Goal: Contribute content

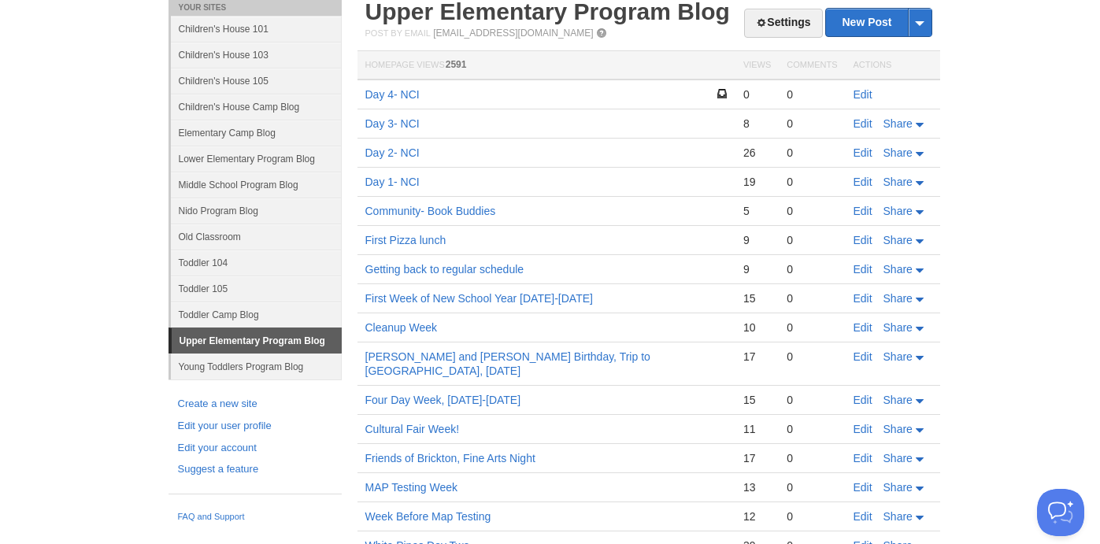
scroll to position [276, 0]
click at [863, 94] on link "Edit" at bounding box center [863, 94] width 19 height 13
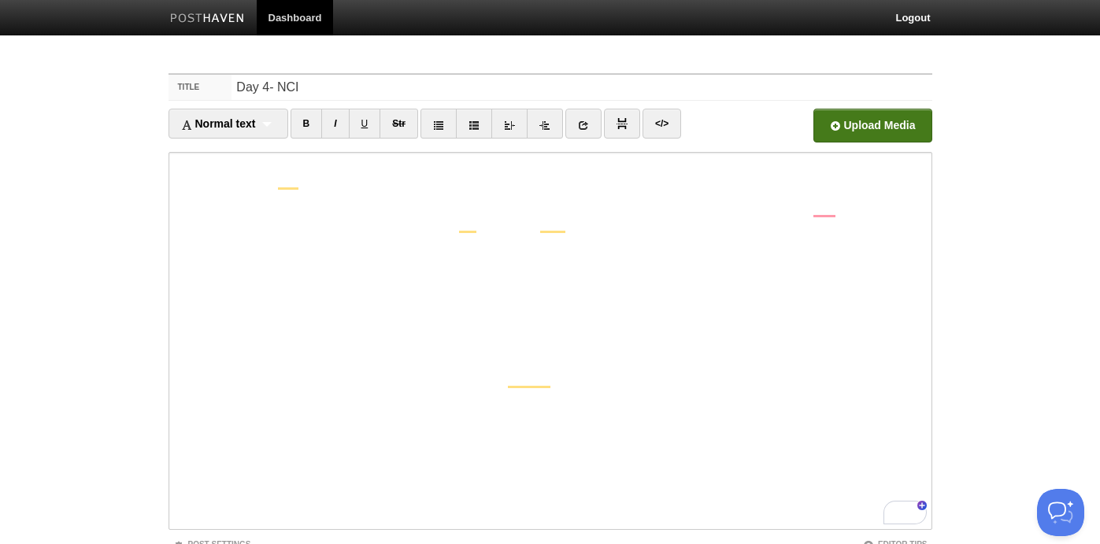
click at [841, 128] on input "file" at bounding box center [397, 130] width 1192 height 80
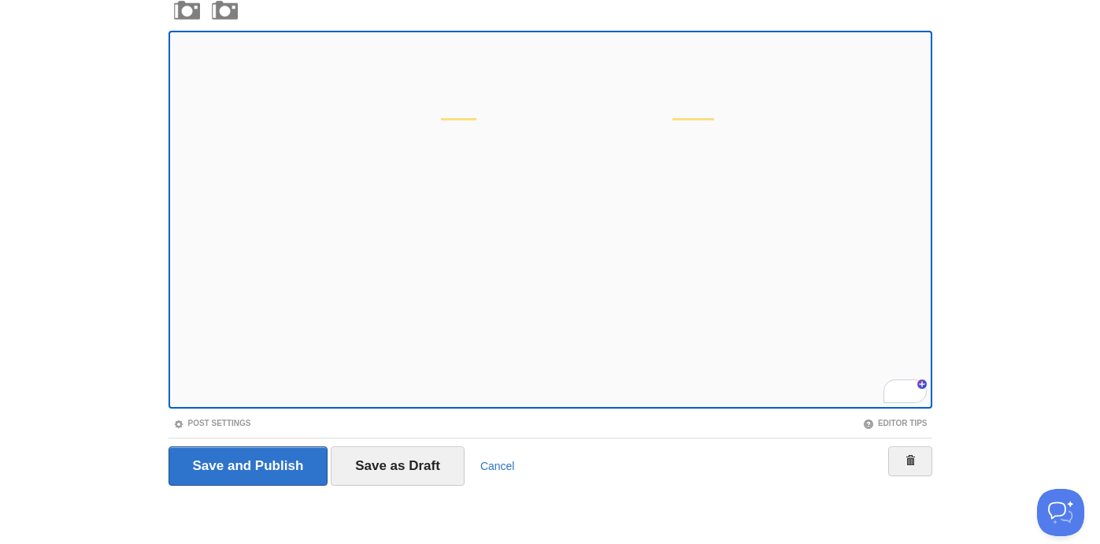
scroll to position [307, 0]
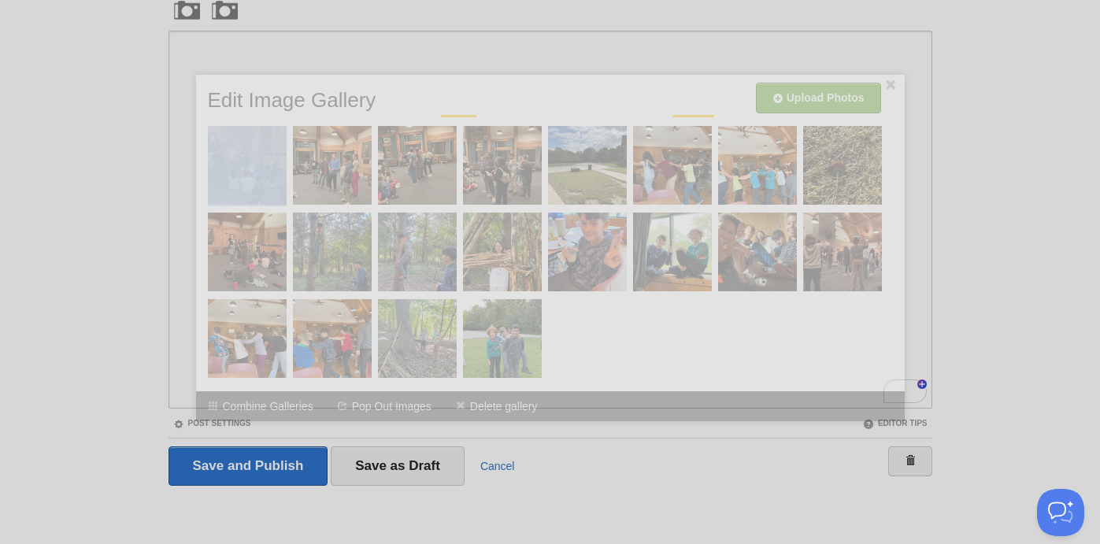
click at [205, 175] on div at bounding box center [553, 236] width 701 height 299
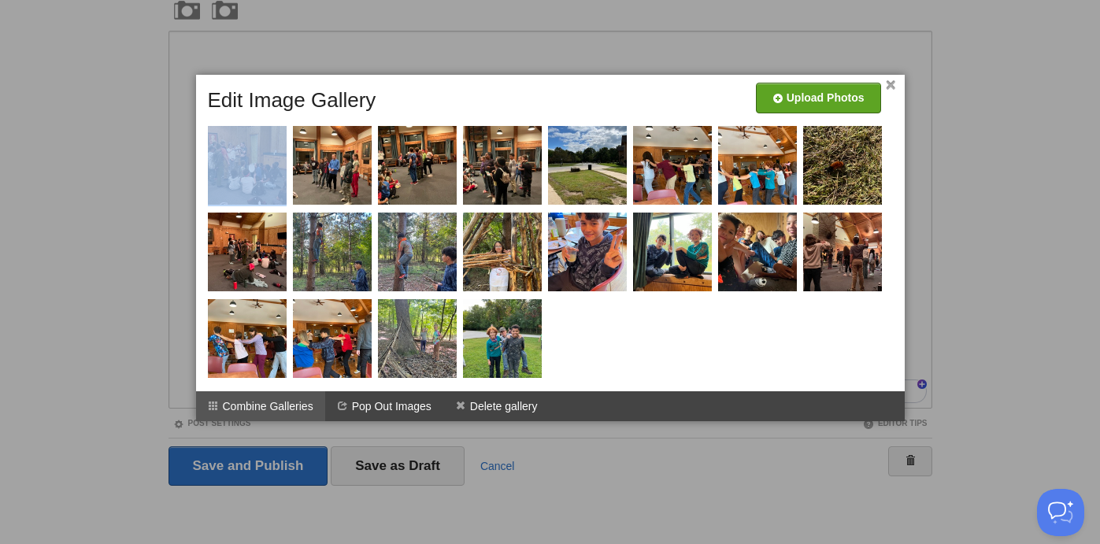
click at [263, 406] on li "Combine Galleries" at bounding box center [260, 406] width 129 height 30
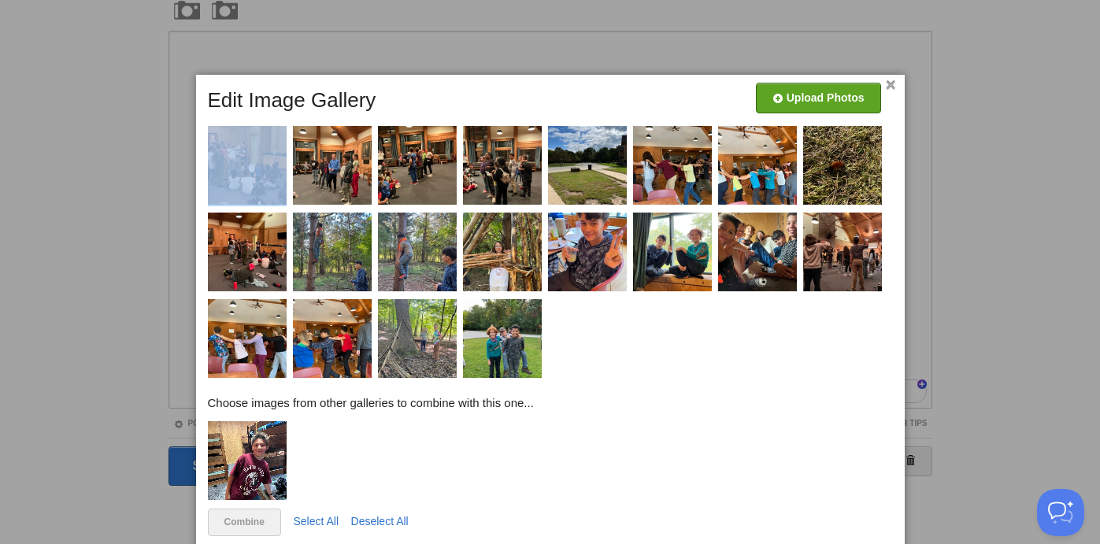
click at [252, 453] on img at bounding box center [247, 460] width 79 height 79
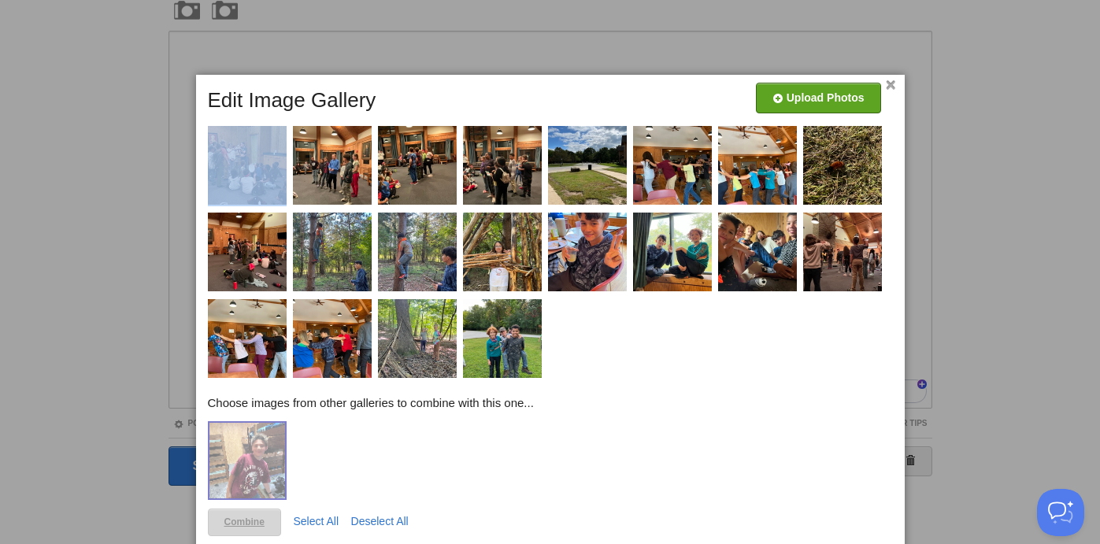
click at [253, 517] on link "Combine" at bounding box center [244, 523] width 73 height 28
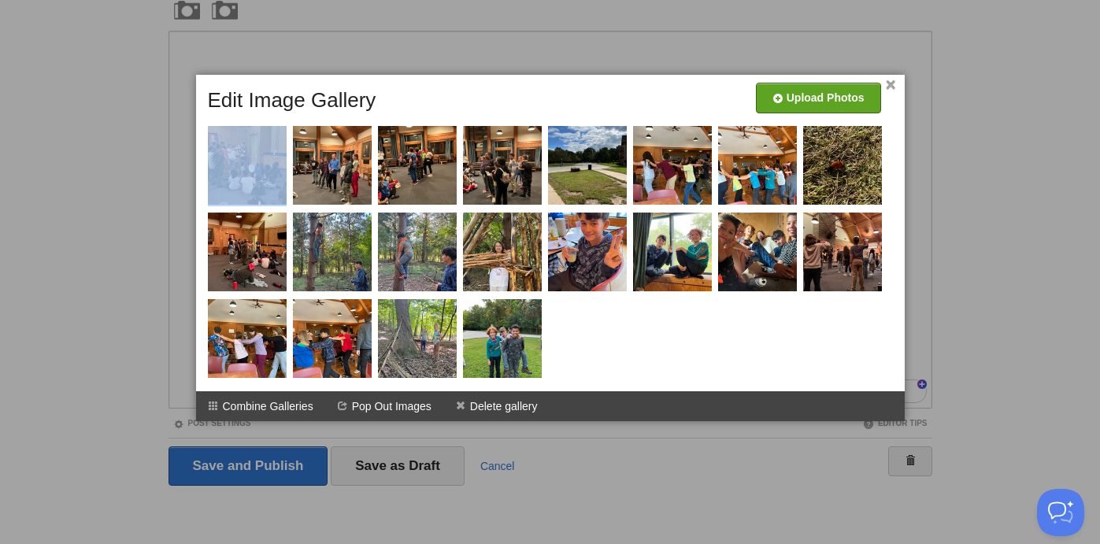
scroll to position [247, 0]
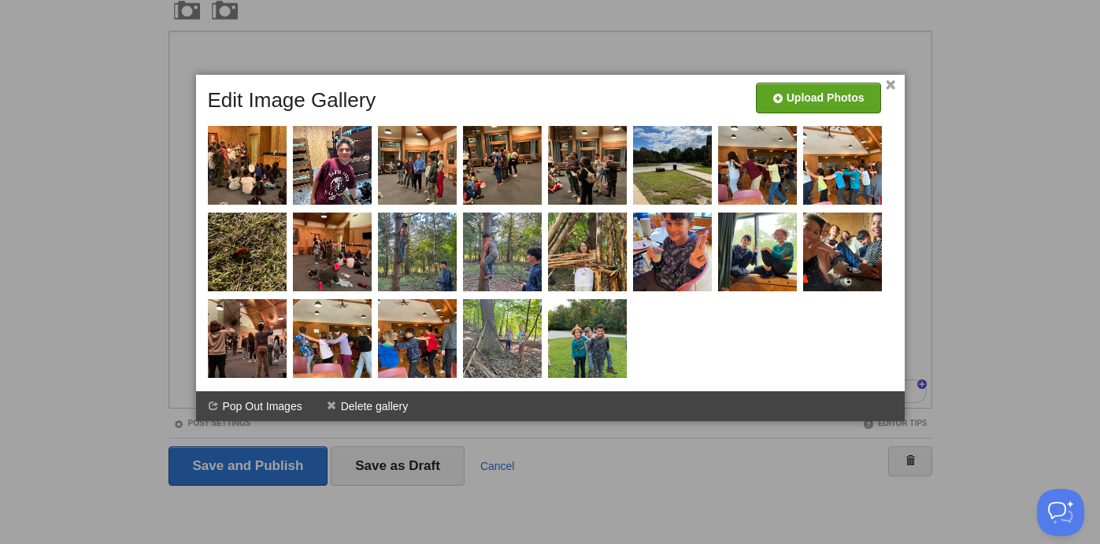
click at [892, 86] on link "×" at bounding box center [891, 85] width 10 height 9
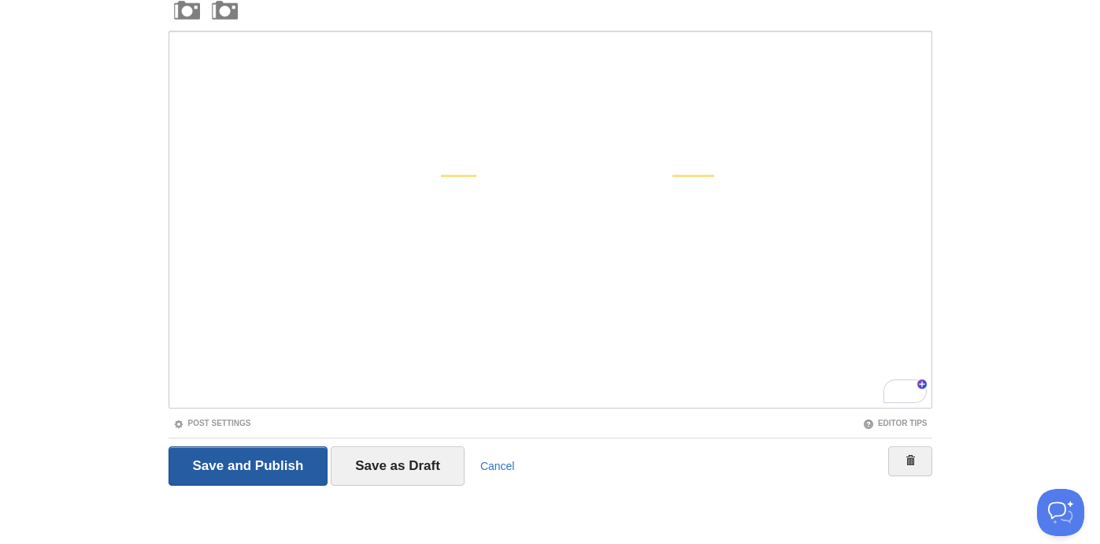
click at [270, 463] on input "Save and Publish" at bounding box center [249, 466] width 160 height 39
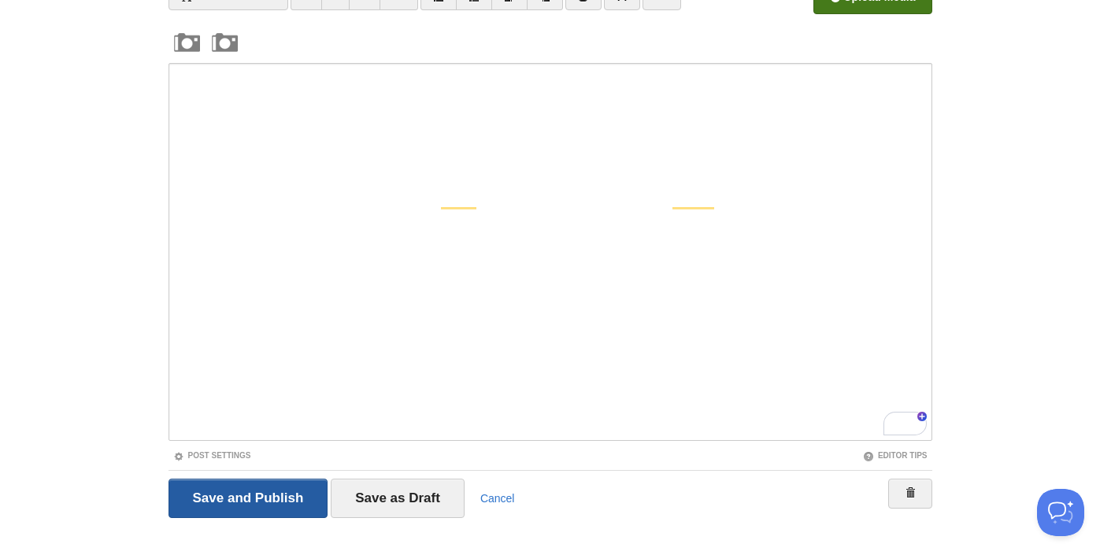
scroll to position [59, 0]
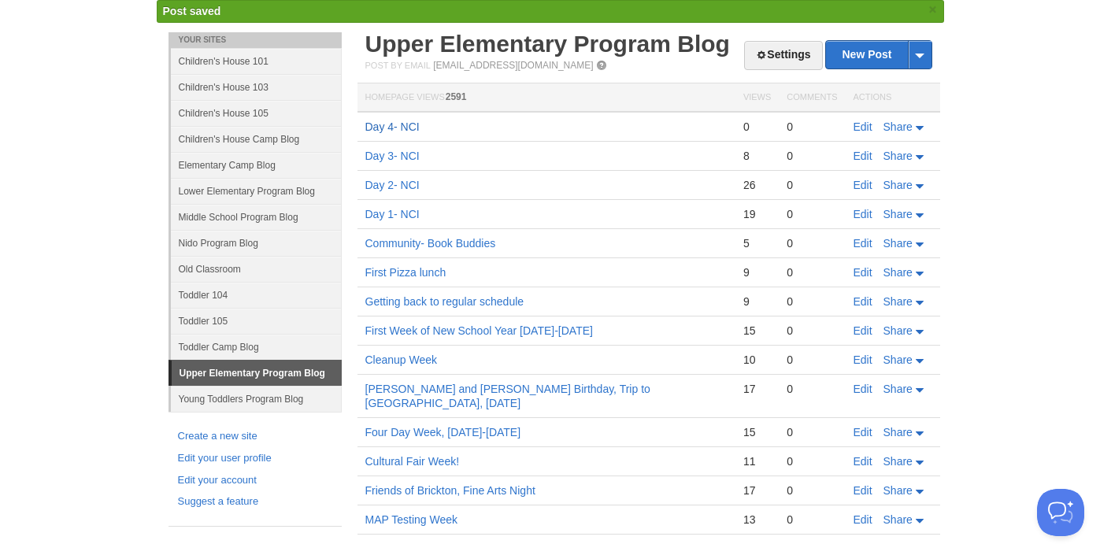
click at [381, 125] on link "Day 4- NCI" at bounding box center [392, 126] width 54 height 13
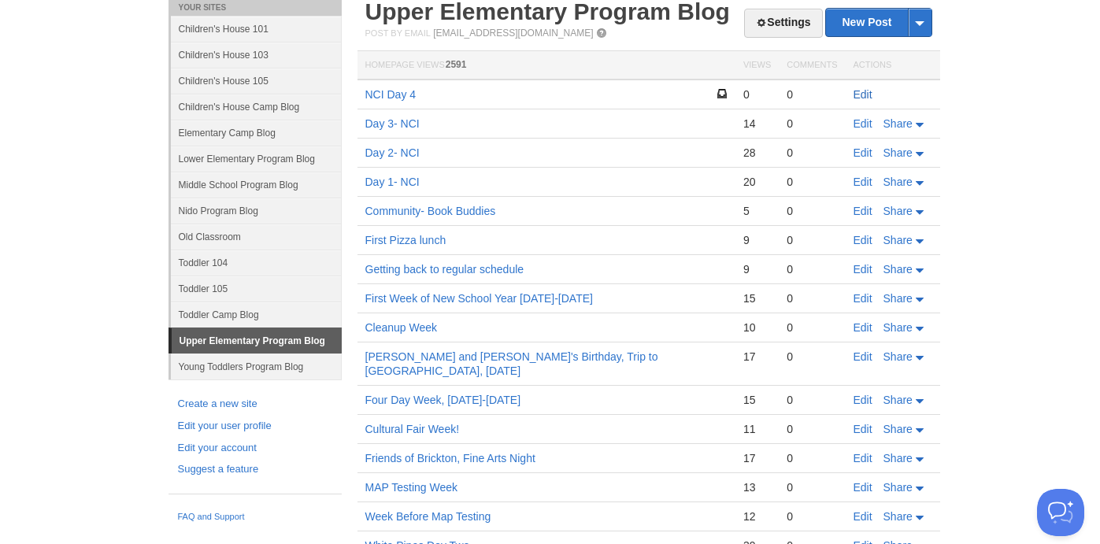
click at [858, 98] on link "Edit" at bounding box center [863, 94] width 19 height 13
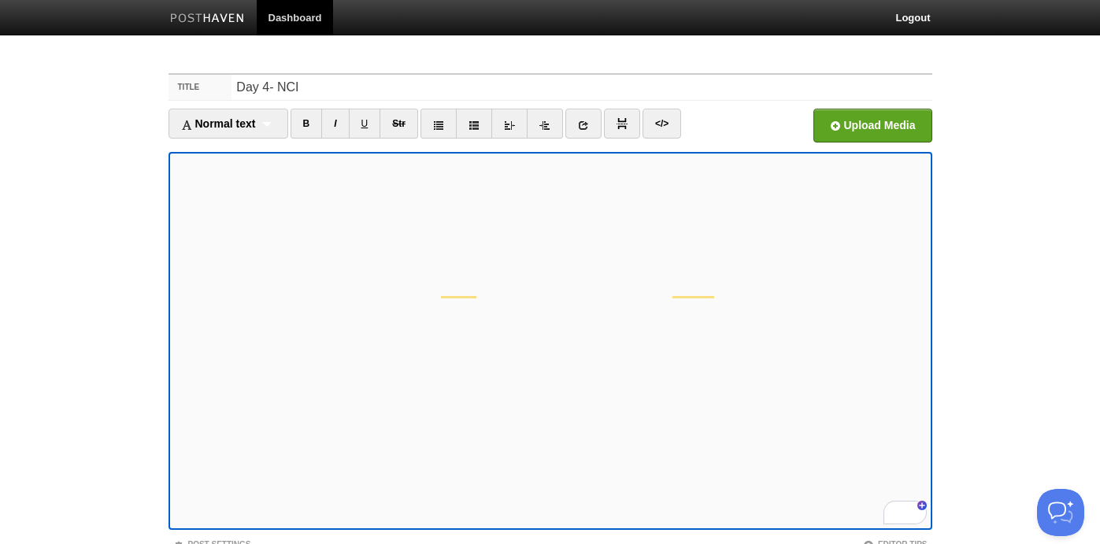
scroll to position [247, 0]
click at [199, 355] on div "× Upload Photos Edit Image Gallery Combine Galleries Pop Out Images Delete gall…" at bounding box center [550, 248] width 709 height 346
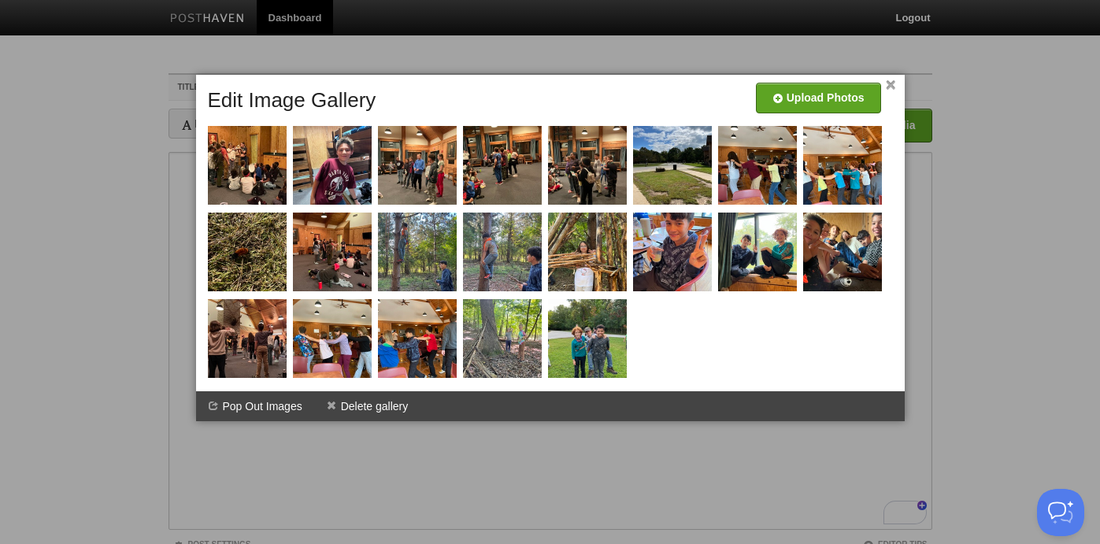
click at [891, 86] on link "×" at bounding box center [891, 85] width 10 height 9
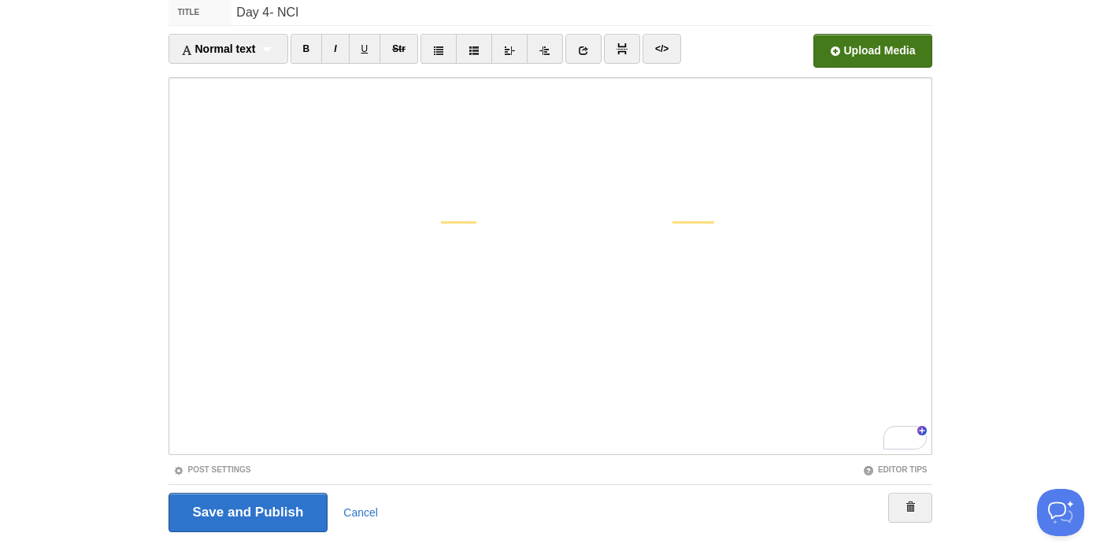
scroll to position [121, 0]
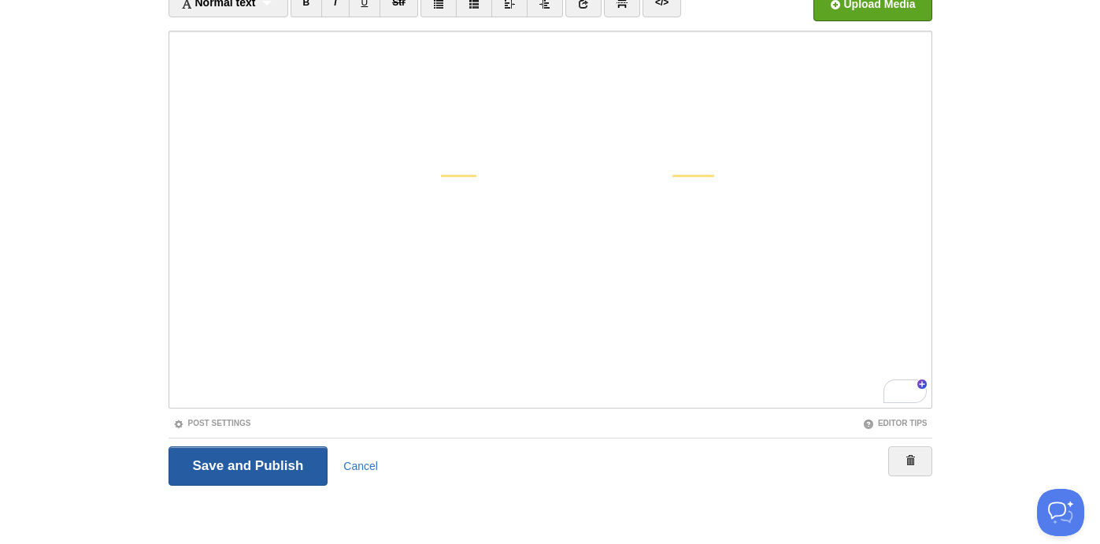
click at [258, 466] on input "Save and Publish" at bounding box center [249, 466] width 160 height 39
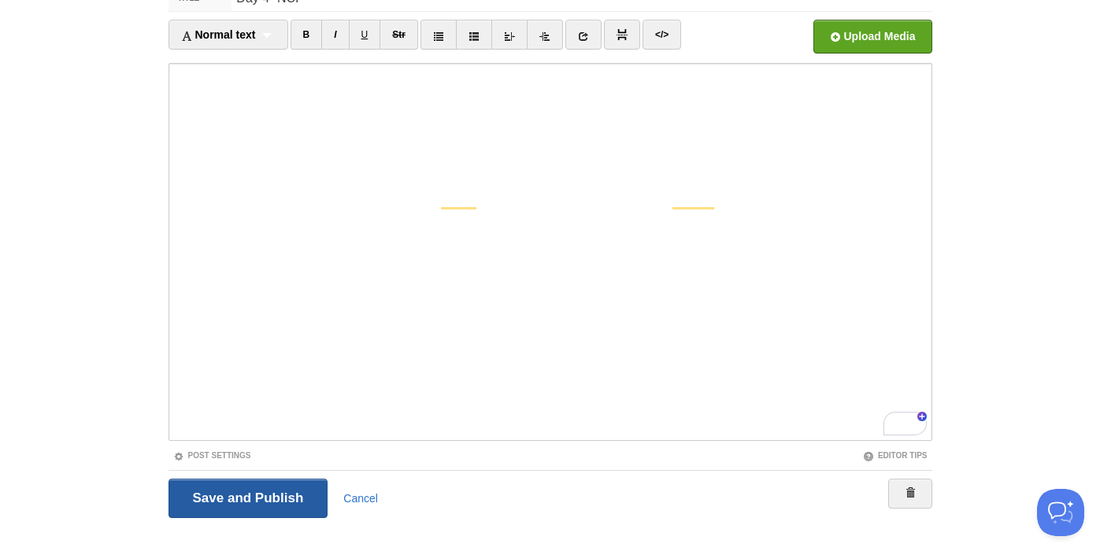
scroll to position [59, 0]
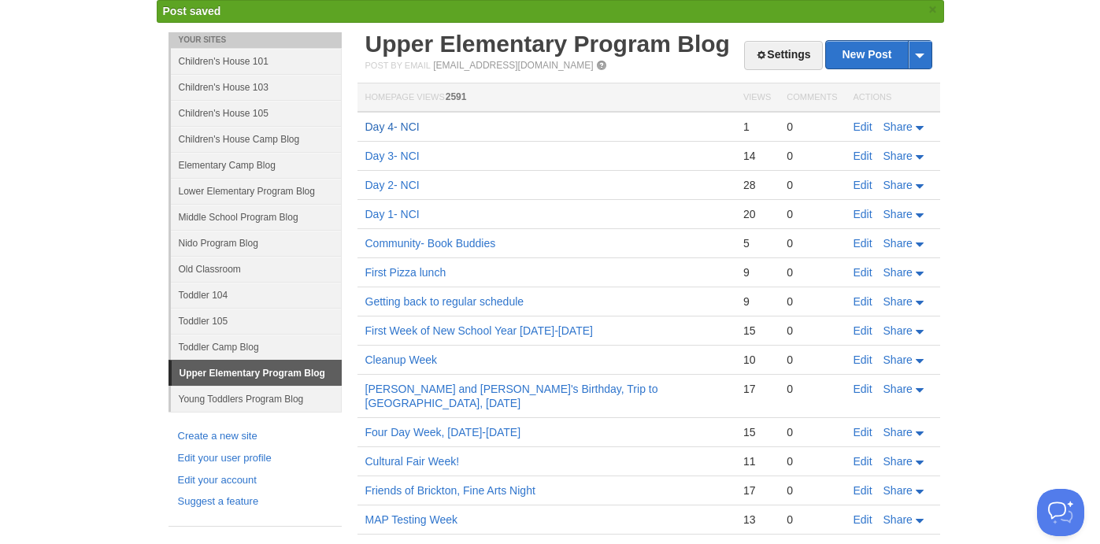
click at [386, 124] on link "Day 4- NCI" at bounding box center [392, 126] width 54 height 13
